Goal: Task Accomplishment & Management: Complete application form

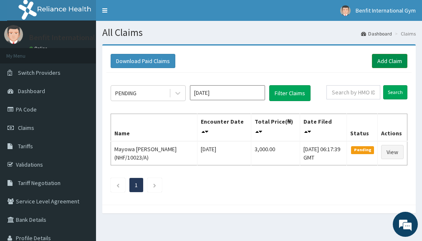
click at [379, 61] on link "Add Claim" at bounding box center [389, 61] width 35 height 14
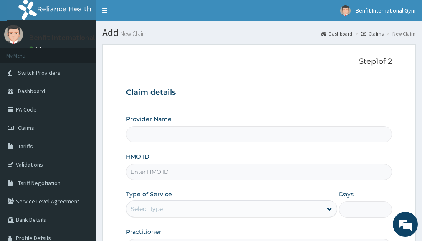
click at [192, 165] on input "HMO ID" at bounding box center [259, 172] width 266 height 16
type input "Benfit International Gym"
type input "1"
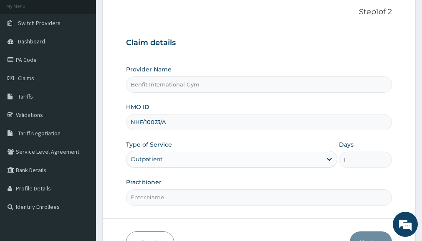
scroll to position [50, 0]
type input "NHF/10023/A"
click at [207, 187] on div "Practitioner" at bounding box center [259, 191] width 266 height 28
click at [202, 195] on input "Practitioner" at bounding box center [259, 197] width 266 height 16
type input "ABDULKAREEM ZAYNAB"
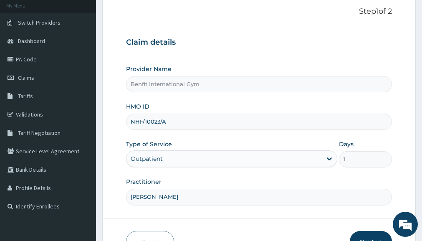
click at [204, 160] on div "Outpatient" at bounding box center [231, 158] width 211 height 17
click at [356, 236] on button "Next" at bounding box center [371, 242] width 42 height 22
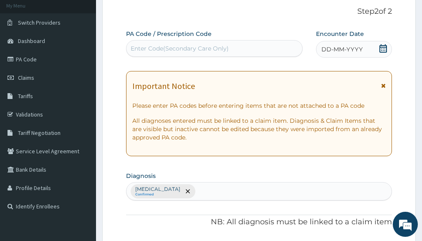
click at [384, 48] on icon at bounding box center [383, 48] width 8 height 8
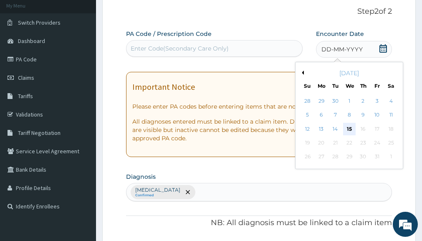
click at [349, 126] on div "15" at bounding box center [349, 129] width 13 height 13
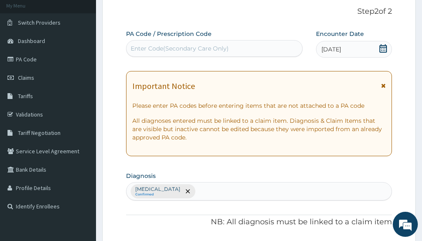
click at [280, 50] on div "Enter Code(Secondary Care Only)" at bounding box center [214, 48] width 176 height 13
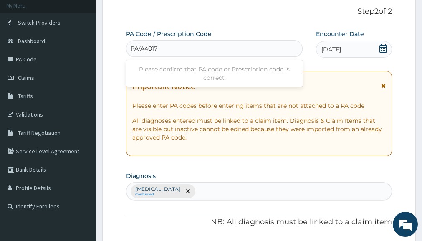
type input "PA/A4017C"
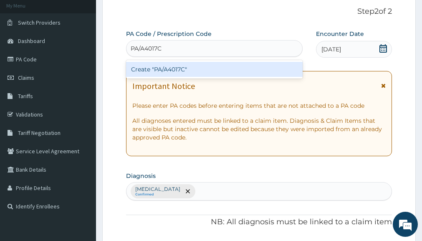
click at [224, 71] on div "Create "PA/A4017C"" at bounding box center [214, 69] width 176 height 15
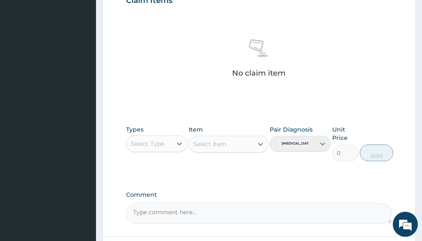
scroll to position [307, 0]
click at [174, 144] on div at bounding box center [179, 143] width 15 height 15
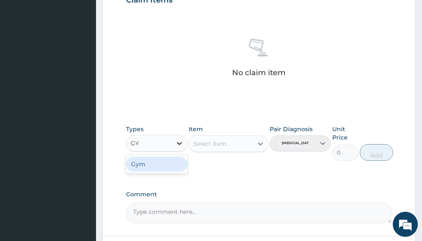
type input "GYM"
click at [160, 167] on div "Gym" at bounding box center [156, 163] width 61 height 15
click at [248, 145] on div "Select Item" at bounding box center [229, 143] width 80 height 17
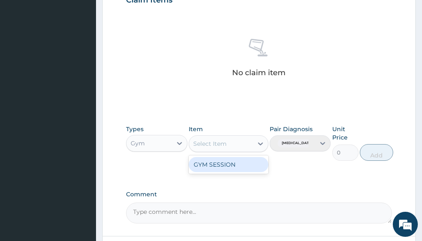
click at [250, 144] on div "Select Item" at bounding box center [221, 143] width 64 height 13
click at [244, 163] on div "GYM SESSION" at bounding box center [229, 164] width 80 height 15
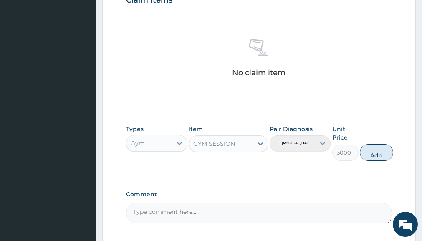
click at [384, 152] on button "Add" at bounding box center [376, 152] width 33 height 17
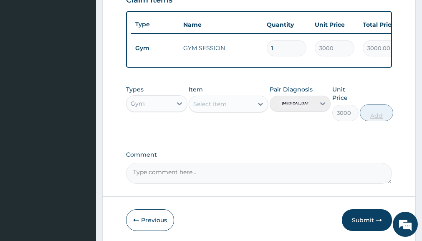
type input "0"
click at [375, 224] on button "Submit" at bounding box center [367, 220] width 50 height 22
